Goal: Task Accomplishment & Management: Use online tool/utility

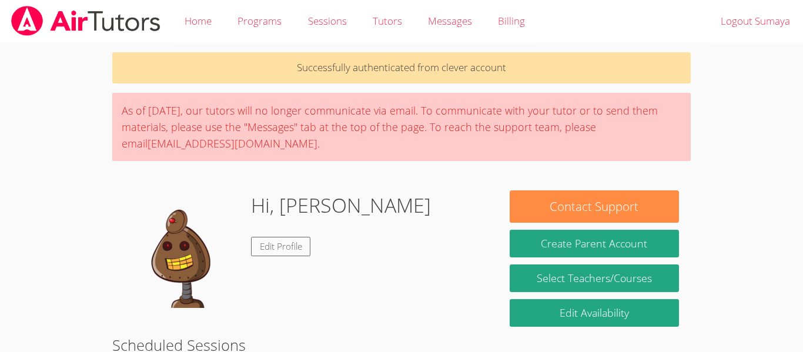
click at [205, 266] on img at bounding box center [183, 249] width 118 height 118
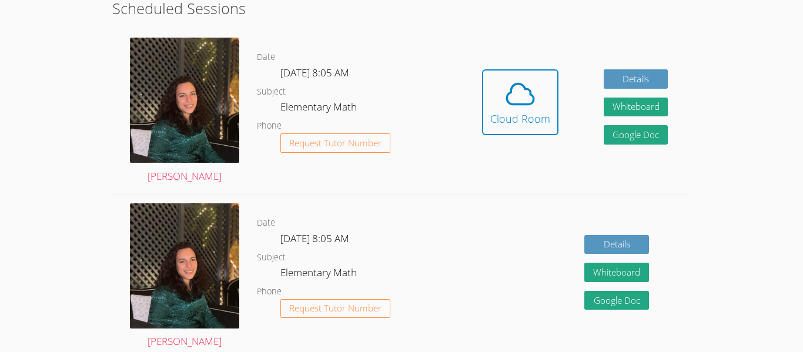
scroll to position [340, 0]
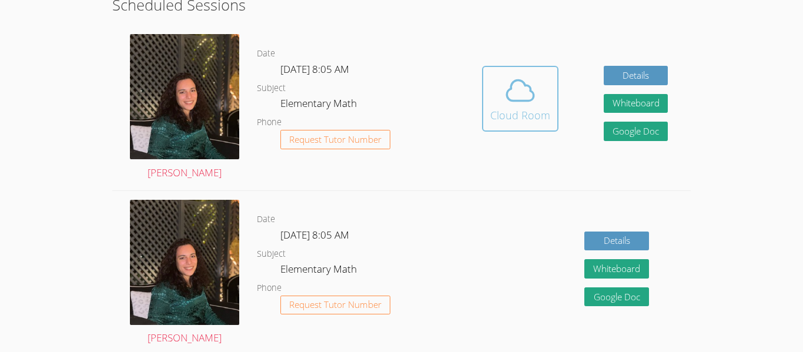
click at [524, 131] on button "Cloud Room" at bounding box center [520, 99] width 76 height 66
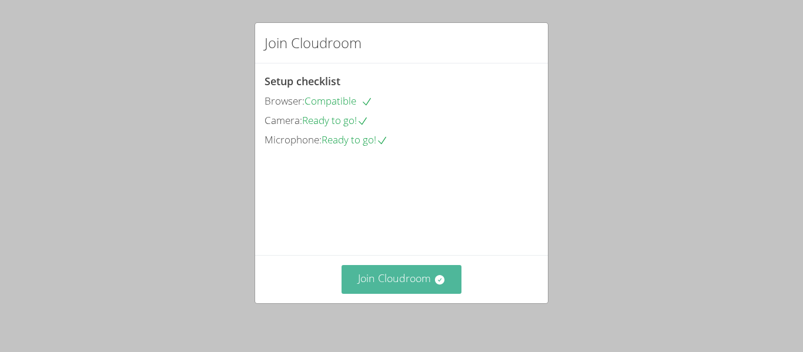
click at [405, 287] on button "Join Cloudroom" at bounding box center [402, 279] width 121 height 29
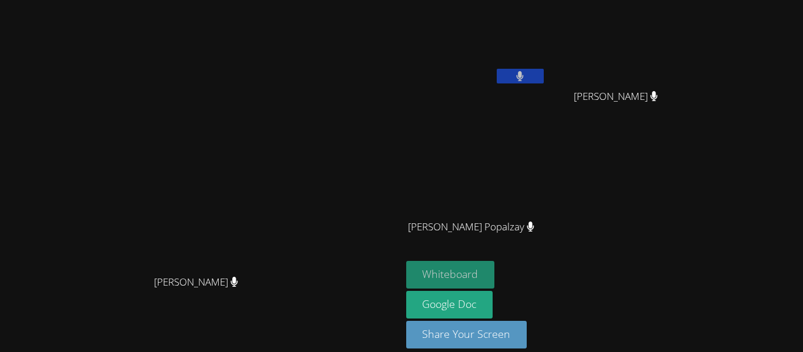
click at [495, 279] on button "Whiteboard" at bounding box center [450, 275] width 89 height 28
click at [653, 51] on video at bounding box center [621, 44] width 140 height 79
drag, startPoint x: 653, startPoint y: 53, endPoint x: 641, endPoint y: 38, distance: 18.8
click at [641, 38] on video at bounding box center [621, 44] width 140 height 79
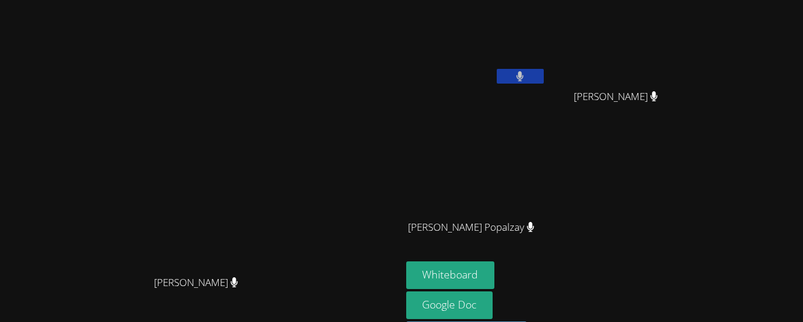
click at [243, 0] on main "Jihad Delbani Jihad Delbani" at bounding box center [201, 182] width 402 height 365
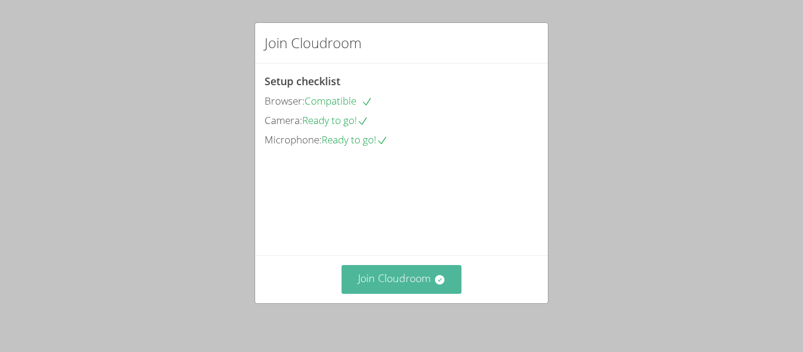
click at [359, 282] on button "Join Cloudroom" at bounding box center [402, 279] width 121 height 29
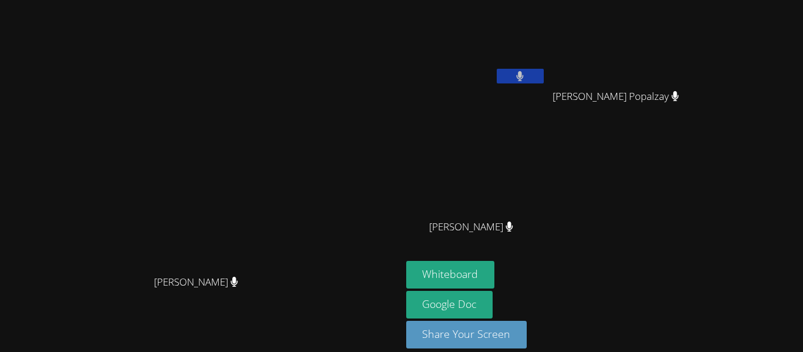
click at [243, 212] on video at bounding box center [200, 159] width 176 height 220
click at [546, 208] on video at bounding box center [476, 174] width 140 height 79
click at [631, 213] on div "Sumaya Ahmed Kolsum Popalzay Kolsum Popalzay Giovanni Gallegos Diaz Giovanni Ga…" at bounding box center [548, 133] width 285 height 256
click at [544, 80] on button at bounding box center [520, 76] width 47 height 15
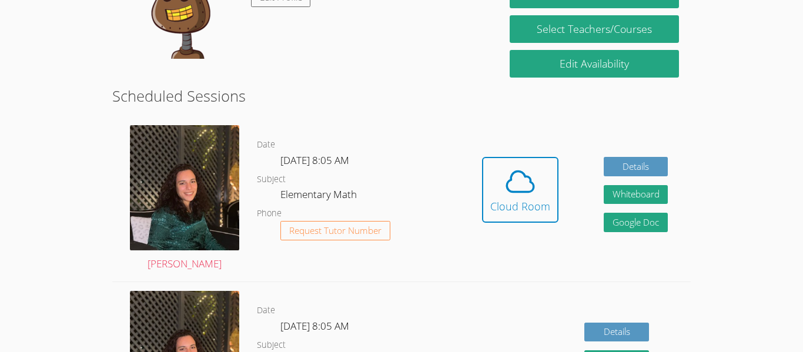
scroll to position [250, 0]
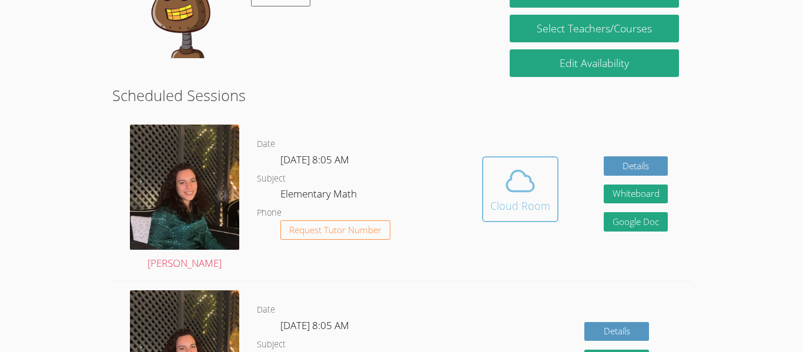
click at [526, 213] on div "Cloud Room" at bounding box center [520, 206] width 60 height 16
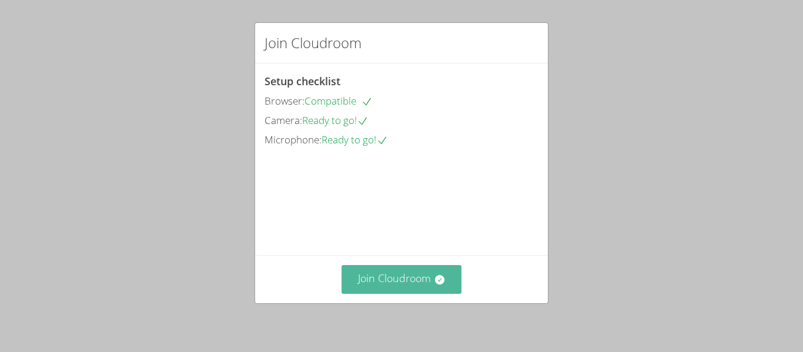
click at [436, 276] on icon at bounding box center [438, 279] width 9 height 9
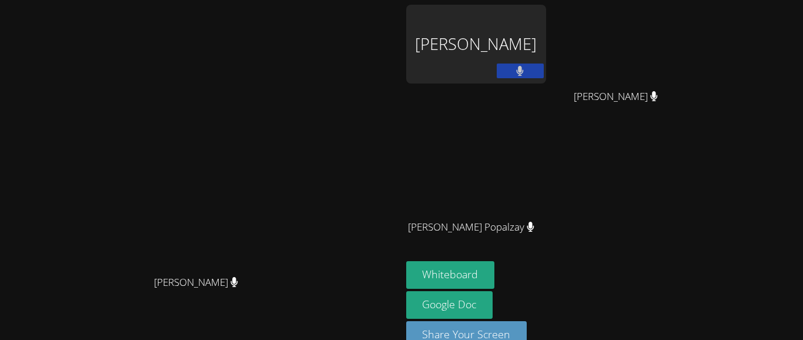
click at [335, 61] on div "[PERSON_NAME]" at bounding box center [201, 159] width 392 height 220
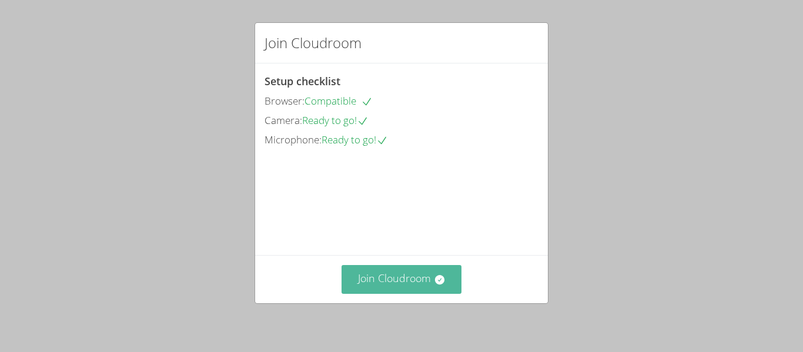
click at [392, 277] on button "Join Cloudroom" at bounding box center [402, 279] width 121 height 29
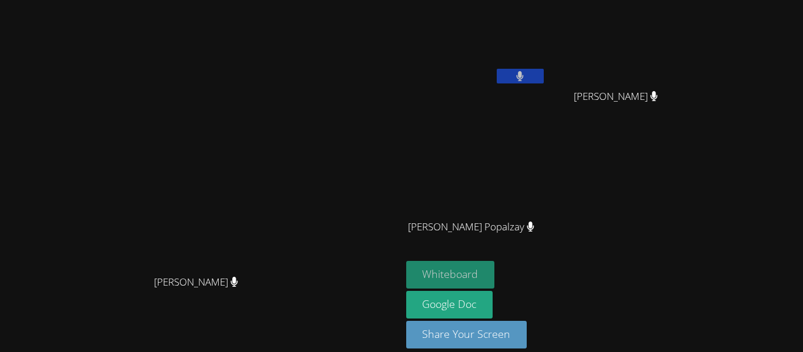
click at [495, 279] on button "Whiteboard" at bounding box center [450, 275] width 89 height 28
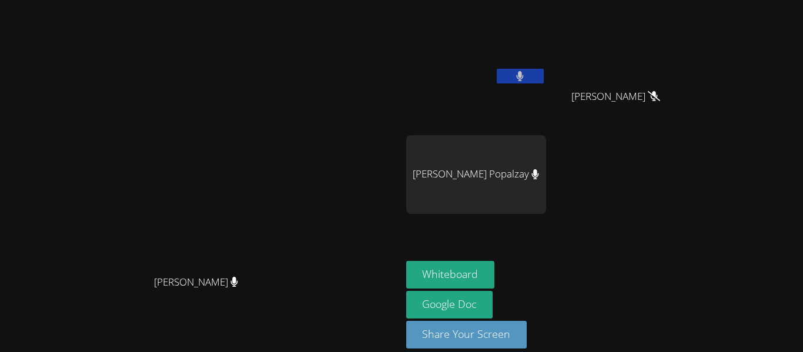
click at [517, 76] on button at bounding box center [520, 76] width 47 height 15
click at [531, 172] on icon at bounding box center [535, 174] width 8 height 10
click at [517, 30] on video at bounding box center [476, 44] width 140 height 79
click at [527, 70] on button at bounding box center [520, 76] width 47 height 15
